Goal: Information Seeking & Learning: Learn about a topic

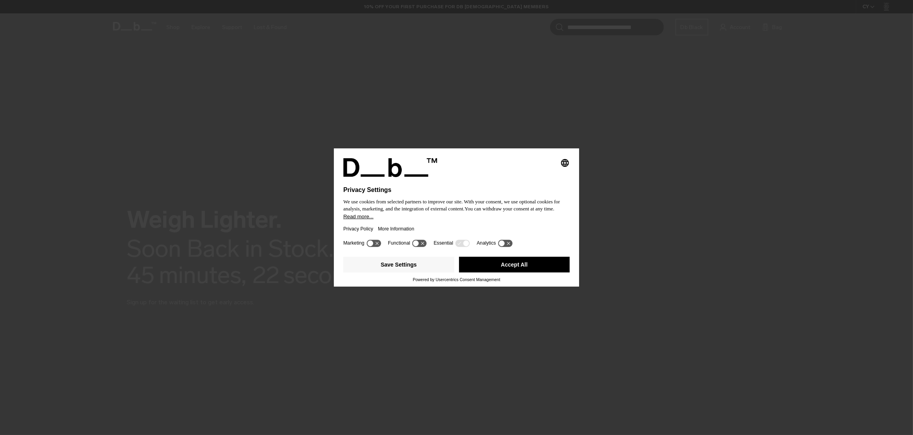
click at [539, 277] on div "Save Settings Accept All" at bounding box center [456, 265] width 226 height 24
click at [542, 264] on button "Accept All" at bounding box center [514, 265] width 111 height 16
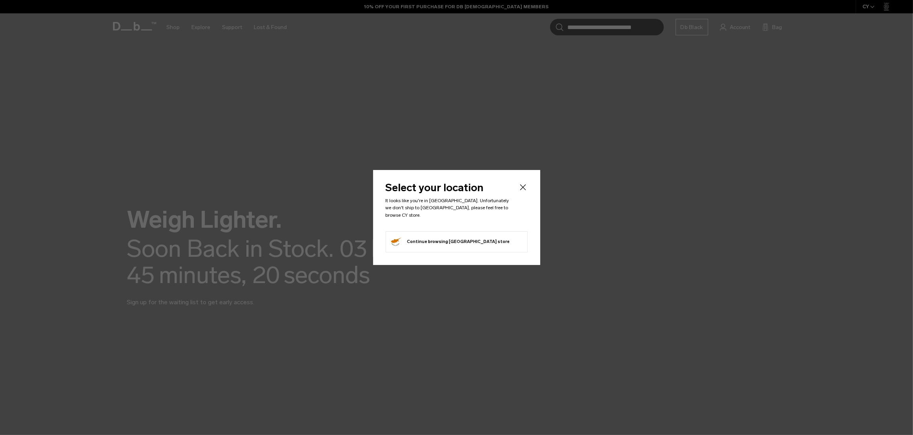
click at [518, 186] on header "Select your location It looks like you're in Bosnia & Herzegovina. Unfortunatel…" at bounding box center [457, 206] width 142 height 48
click at [522, 185] on icon "Close" at bounding box center [522, 186] width 9 height 9
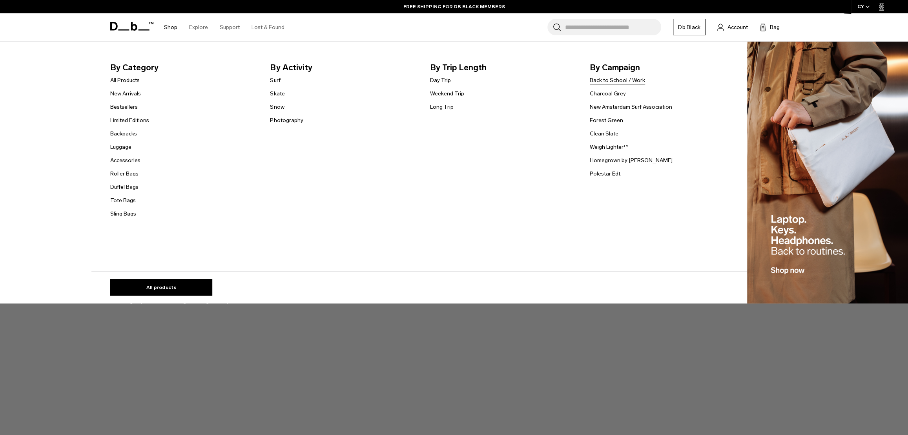
click at [621, 81] on link "Back to School / Work" at bounding box center [617, 80] width 55 height 8
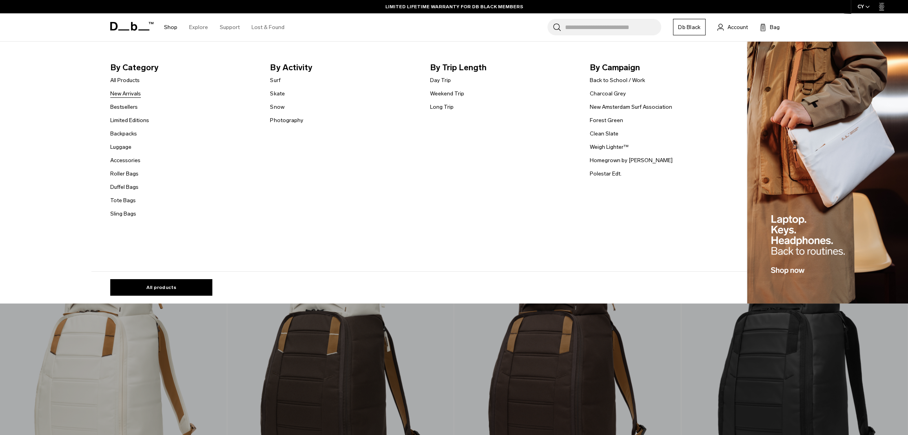
click at [118, 97] on link "New Arrivals" at bounding box center [125, 93] width 31 height 8
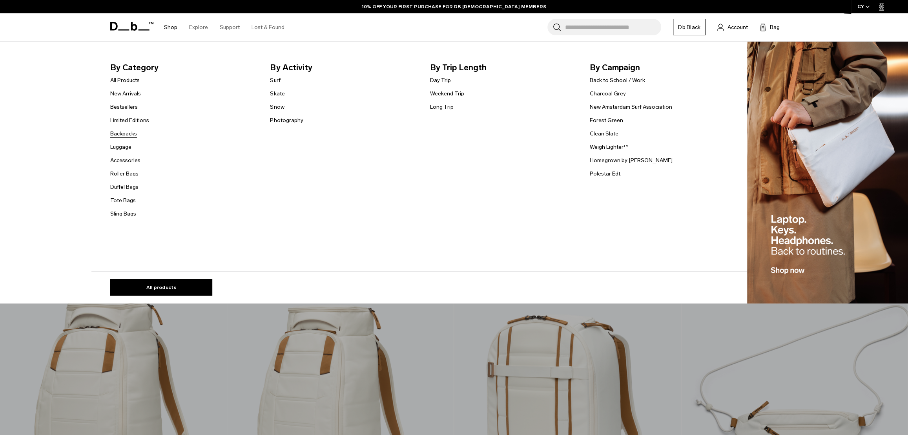
click at [125, 133] on link "Backpacks" at bounding box center [123, 133] width 27 height 8
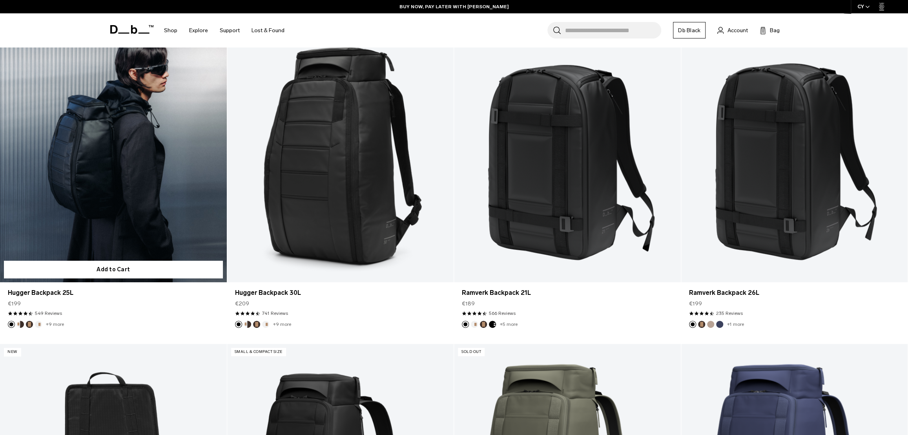
scroll to position [84, 0]
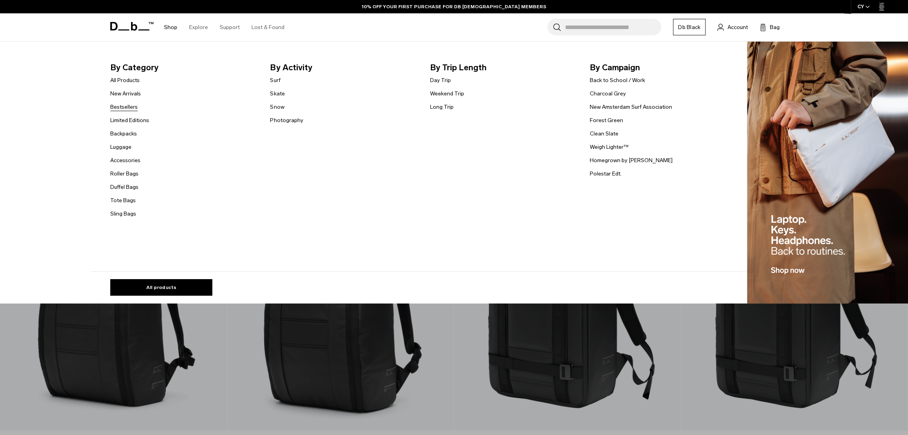
click at [132, 109] on link "Bestsellers" at bounding box center [123, 107] width 27 height 8
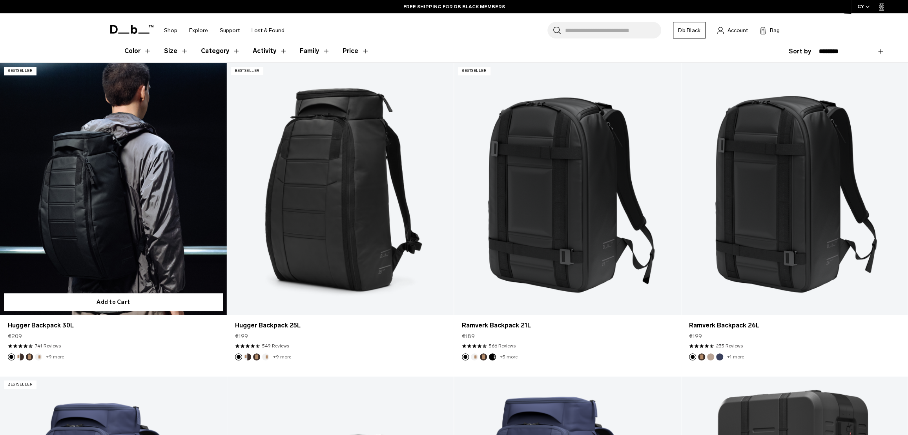
scroll to position [215, 0]
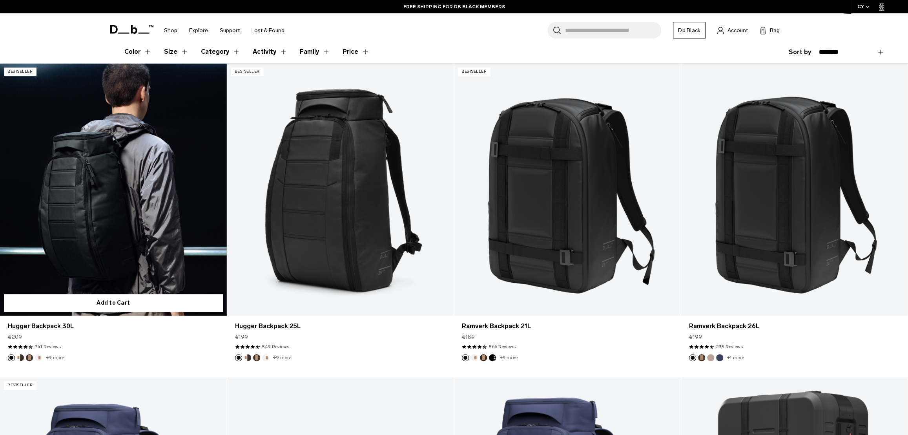
click at [133, 200] on link "Hugger Backpack 30L" at bounding box center [113, 190] width 227 height 252
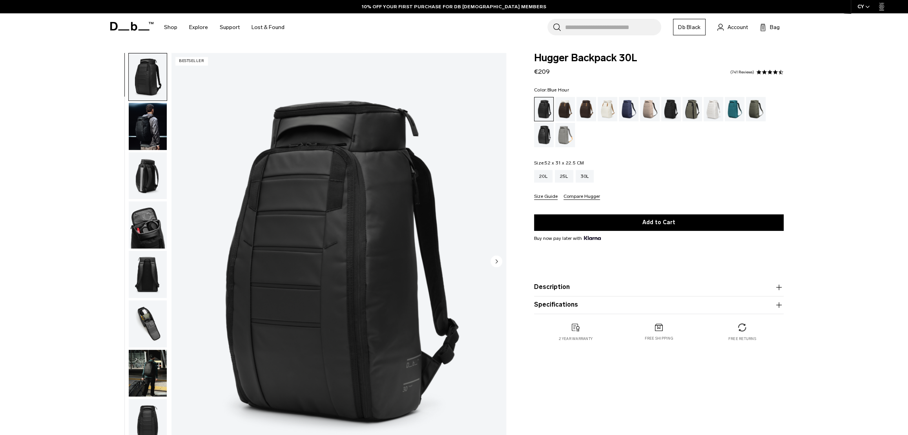
click at [625, 109] on div "Blue Hour" at bounding box center [629, 109] width 20 height 24
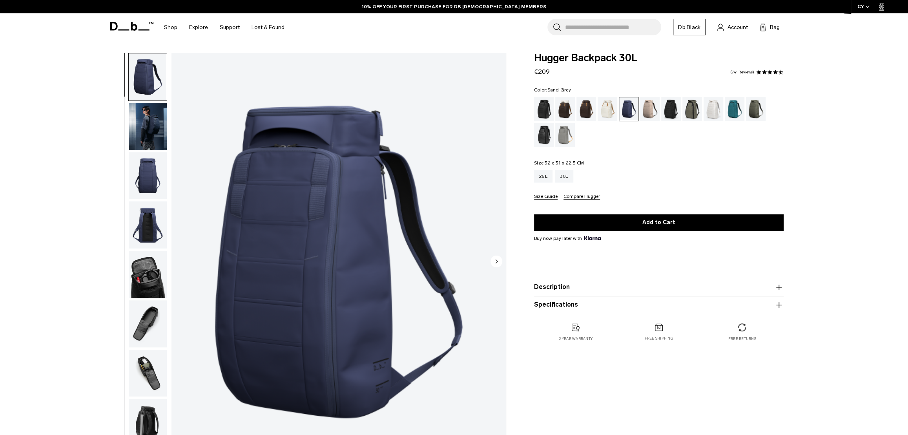
click at [560, 133] on div "Sand Grey" at bounding box center [565, 135] width 20 height 24
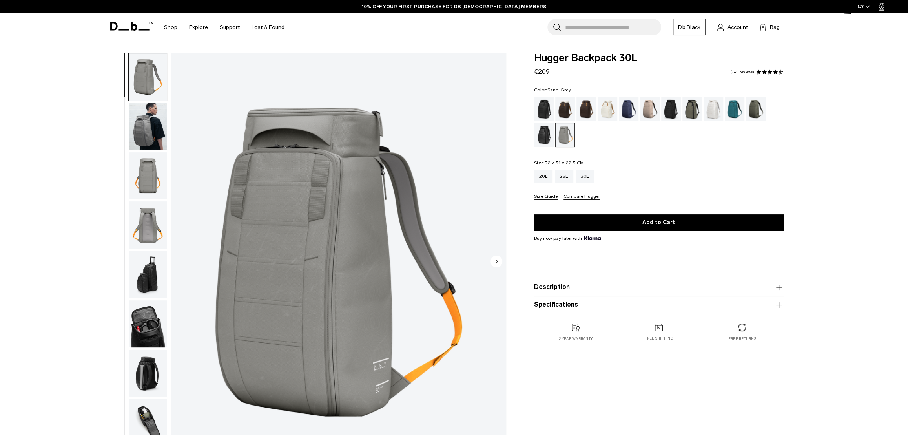
click at [151, 132] on img "button" at bounding box center [148, 126] width 38 height 47
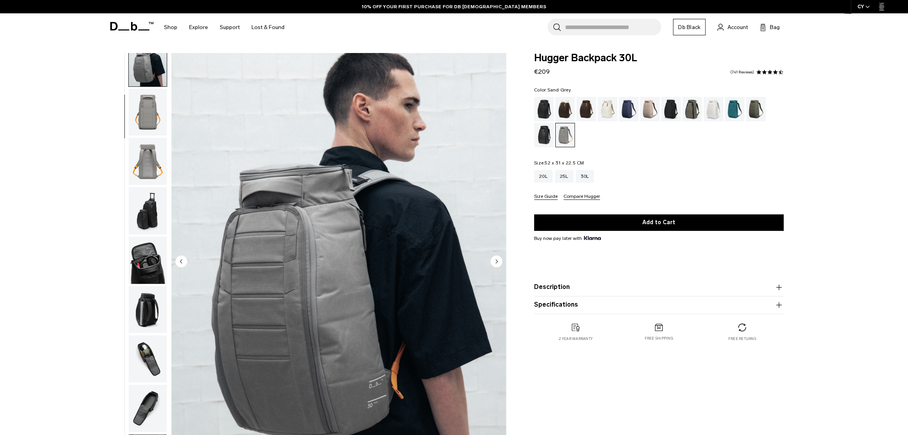
click at [151, 221] on img "button" at bounding box center [148, 210] width 38 height 47
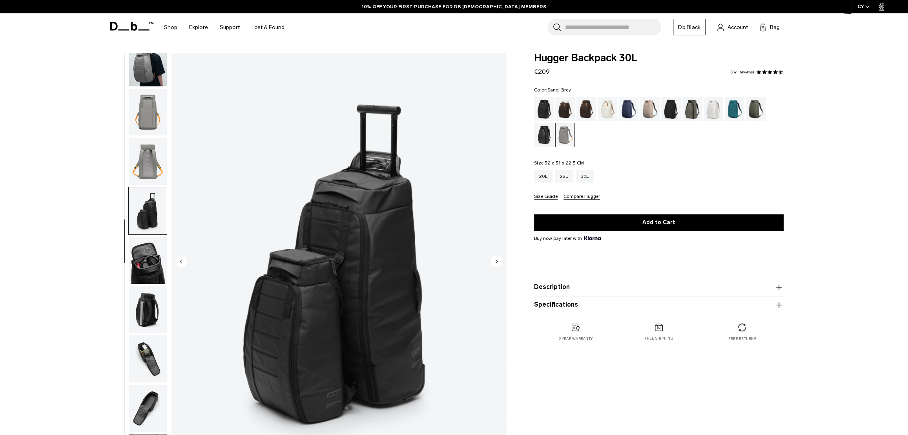
scroll to position [74, 0]
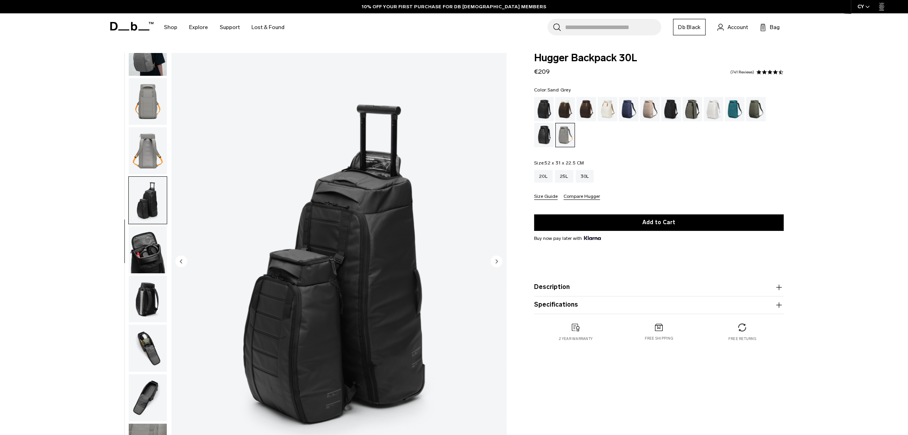
click at [148, 236] on img "button" at bounding box center [148, 249] width 38 height 47
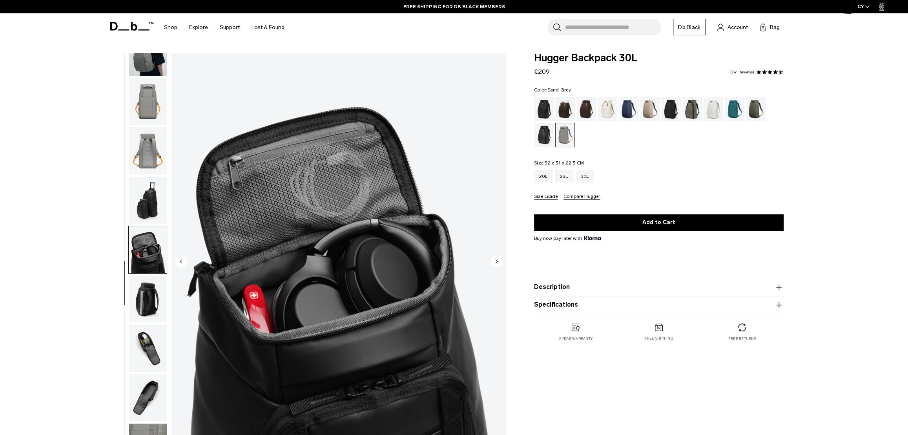
click at [141, 288] on img "button" at bounding box center [148, 298] width 38 height 47
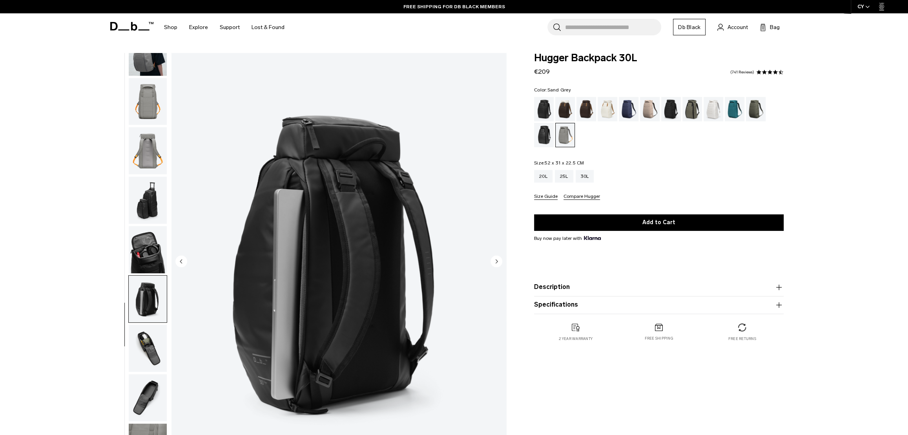
click at [155, 344] on img "button" at bounding box center [148, 347] width 38 height 47
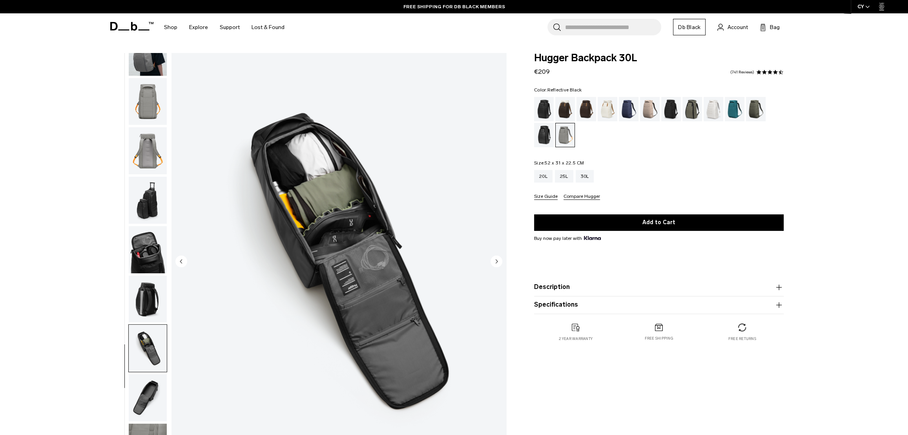
click at [542, 133] on div "Reflective Black" at bounding box center [544, 135] width 20 height 24
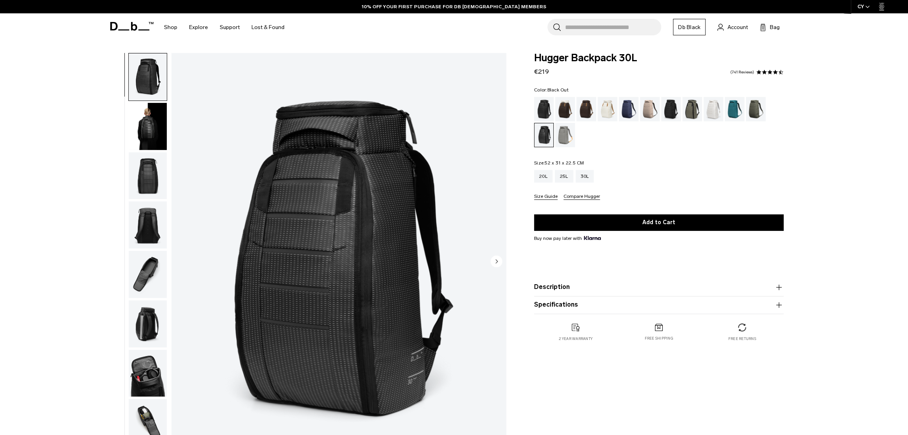
click at [544, 107] on div "Black Out" at bounding box center [544, 109] width 20 height 24
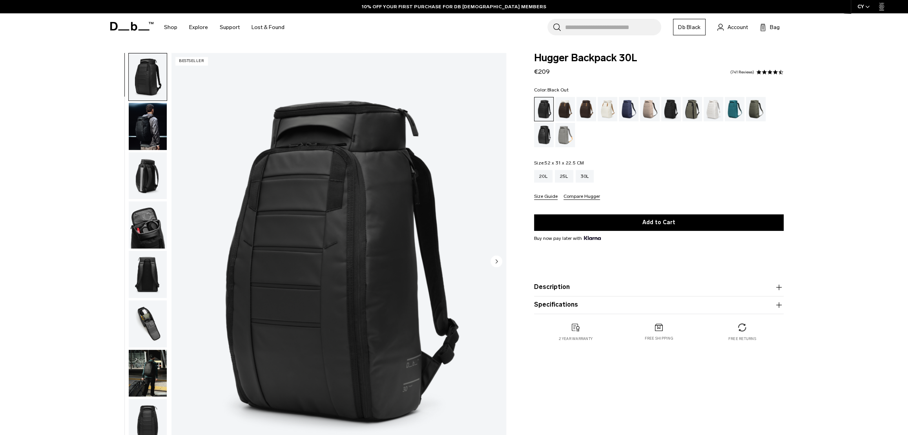
click at [492, 258] on circle "Next slide" at bounding box center [496, 261] width 12 height 12
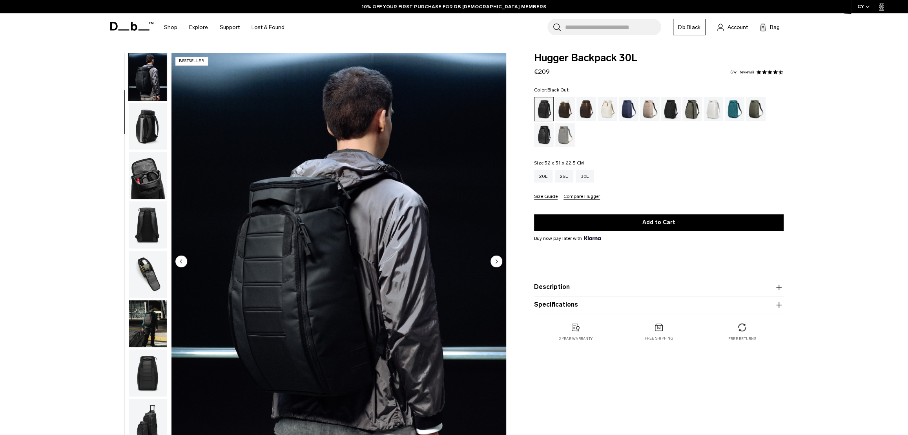
click at [495, 259] on circle "Next slide" at bounding box center [496, 261] width 12 height 12
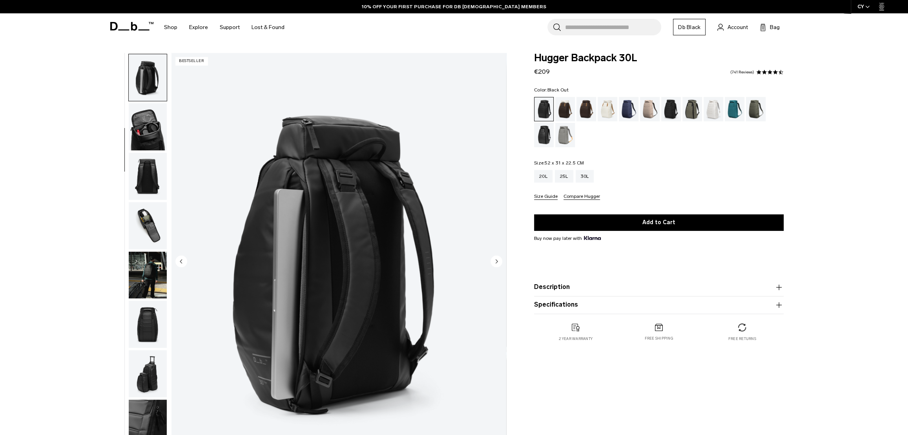
scroll to position [98, 0]
click at [497, 257] on circle "Next slide" at bounding box center [496, 261] width 12 height 12
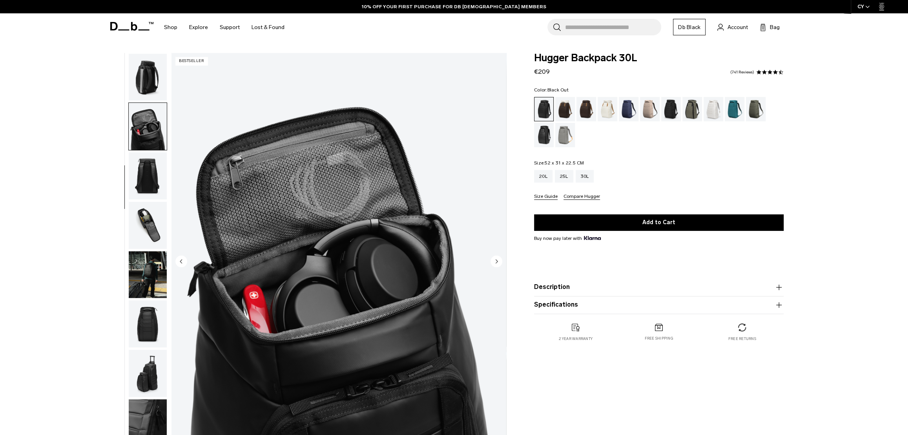
scroll to position [123, 0]
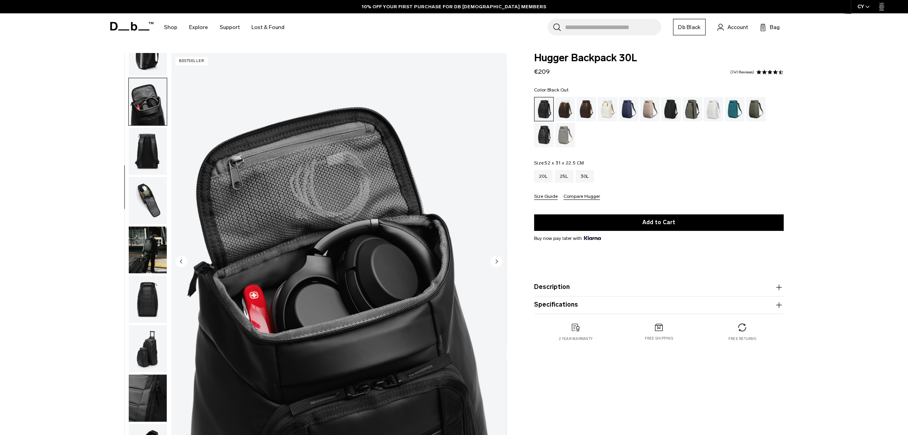
click at [138, 240] on img "button" at bounding box center [148, 249] width 38 height 47
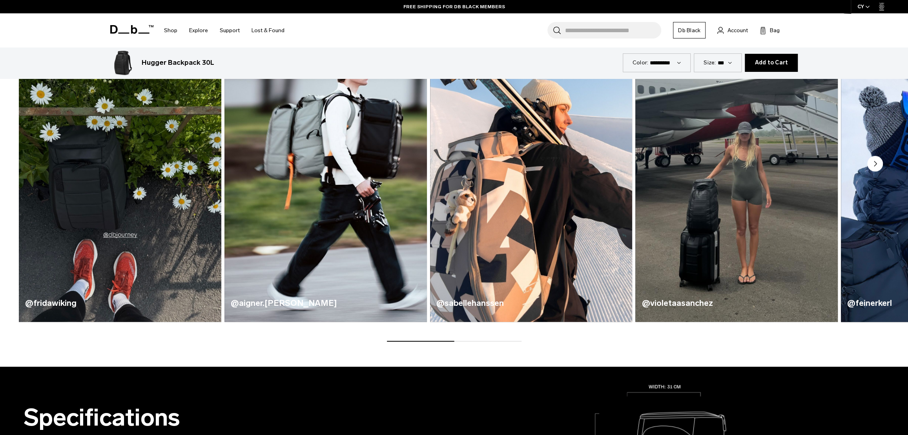
scroll to position [547, 0]
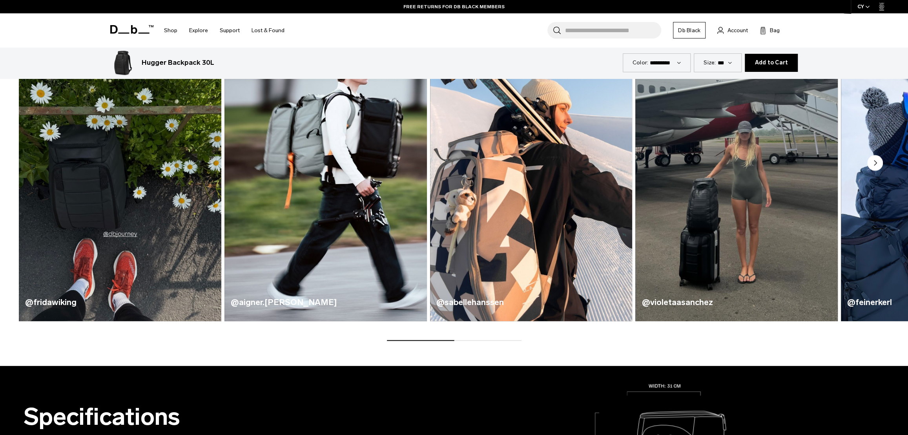
click at [873, 164] on circle "Next slide" at bounding box center [875, 163] width 16 height 16
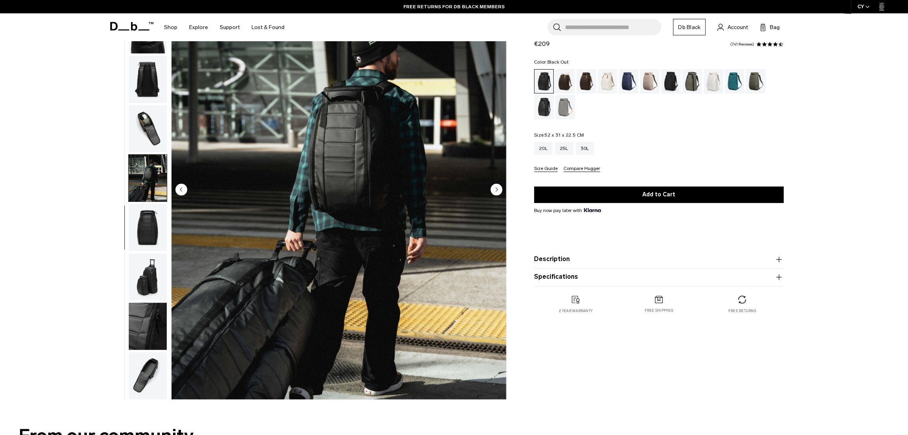
scroll to position [0, 0]
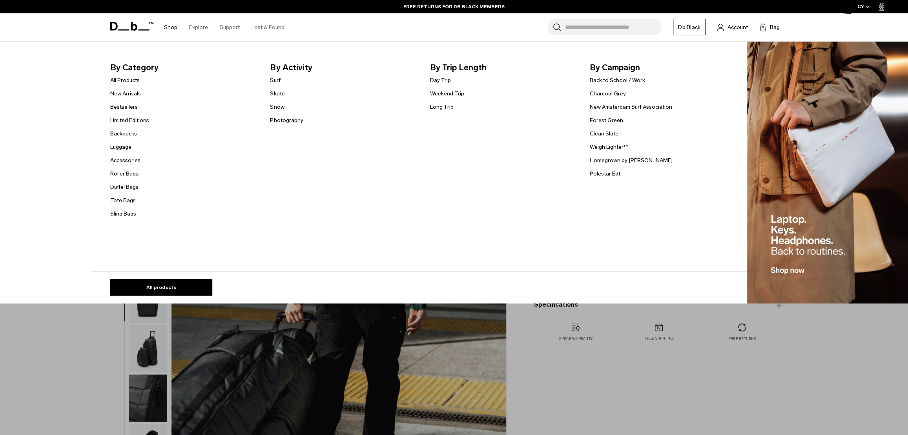
click at [279, 108] on link "Snow" at bounding box center [277, 107] width 14 height 8
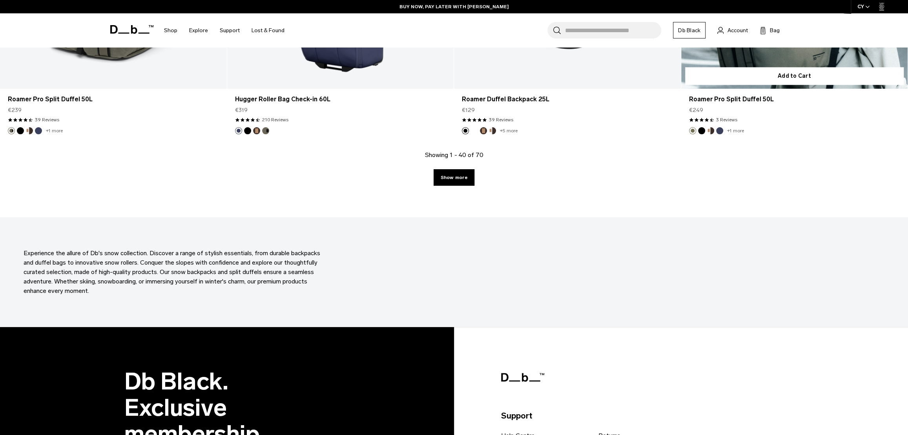
scroll to position [3253, 0]
